Goal: Task Accomplishment & Management: Use online tool/utility

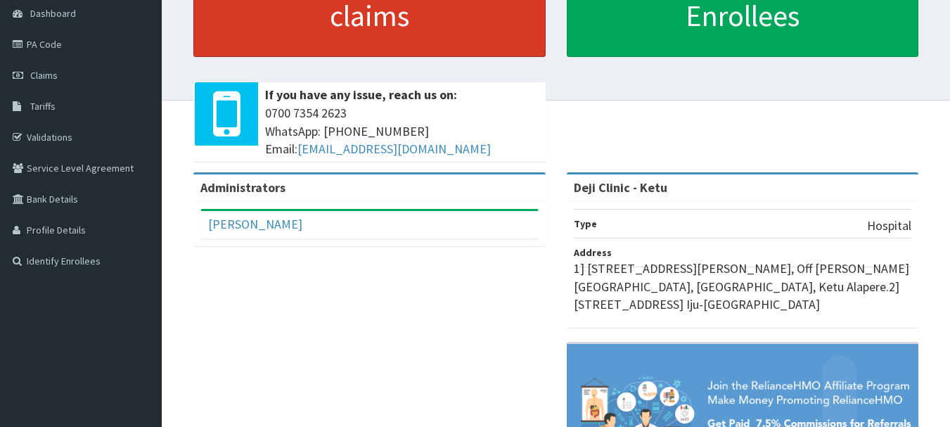
scroll to position [141, 0]
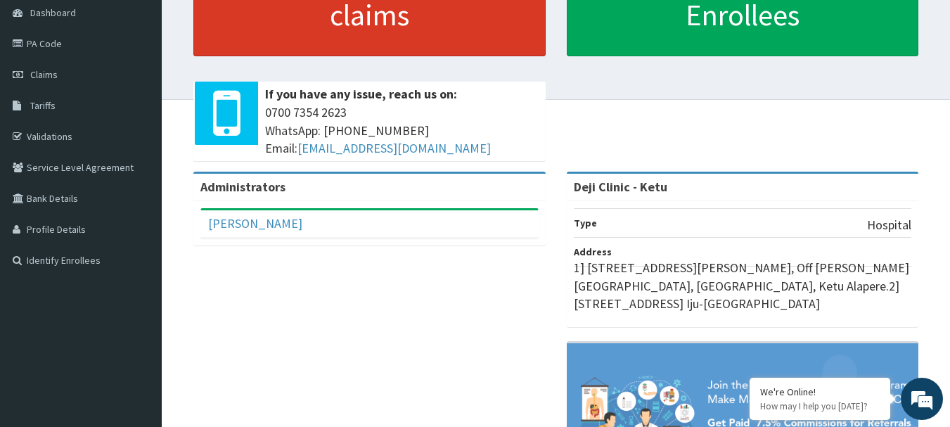
click at [536, 124] on span "[PHONE_NUMBER] WhatsApp: 017001580 Email: [EMAIL_ADDRESS][DOMAIN_NAME]" at bounding box center [402, 130] width 274 height 54
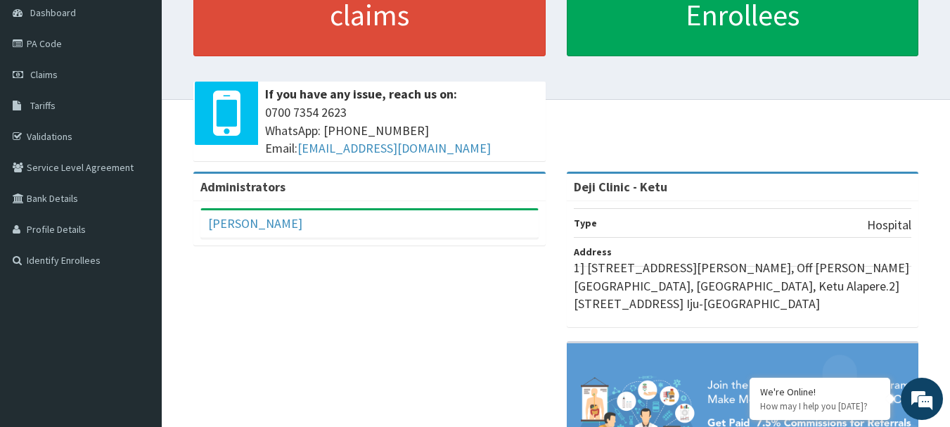
click at [596, 76] on div "Click here to submit claims If you have any issue, reach us on: [PHONE_NUMBER] …" at bounding box center [555, 53] width 767 height 238
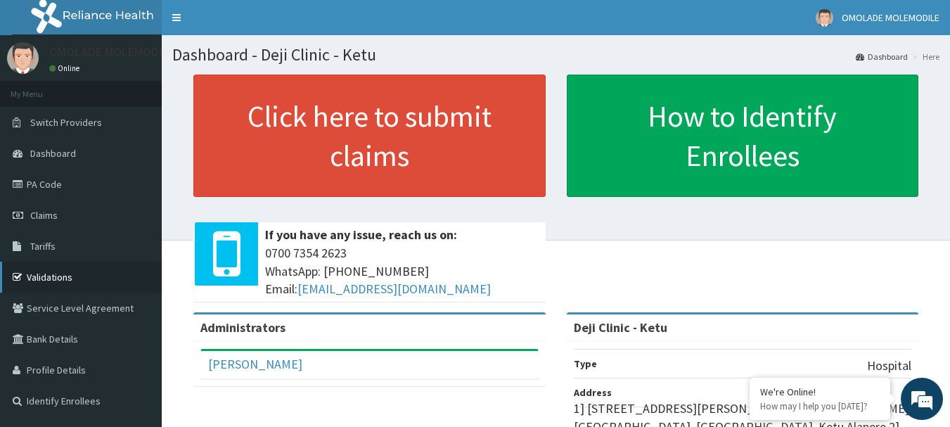
click at [39, 281] on link "Validations" at bounding box center [81, 277] width 162 height 31
click at [39, 280] on link "Validations" at bounding box center [81, 277] width 162 height 31
